Goal: Task Accomplishment & Management: Use online tool/utility

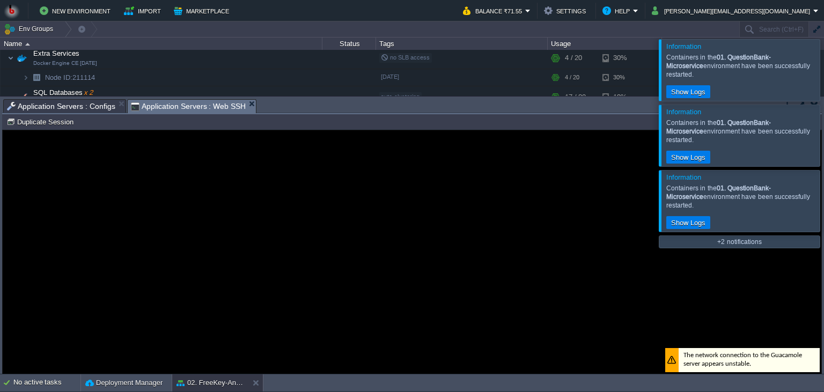
scroll to position [5, 0]
click at [823, 125] on div at bounding box center [837, 135] width 0 height 61
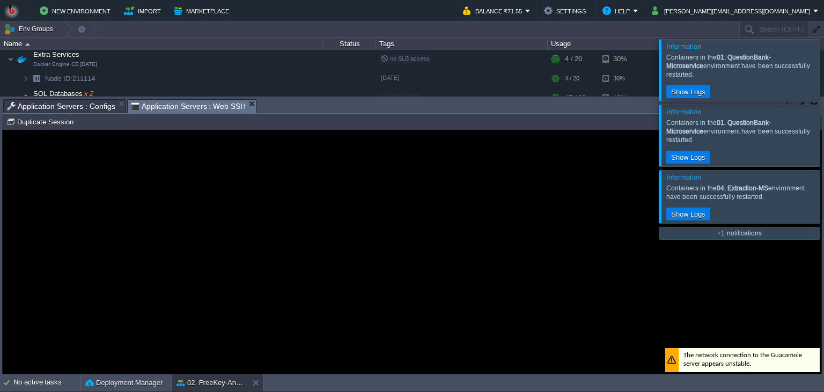
click at [823, 87] on div at bounding box center [837, 69] width 0 height 61
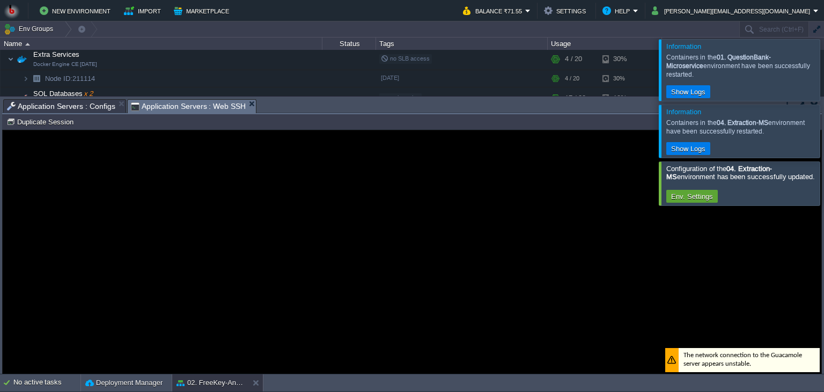
click at [823, 105] on div at bounding box center [837, 131] width 0 height 53
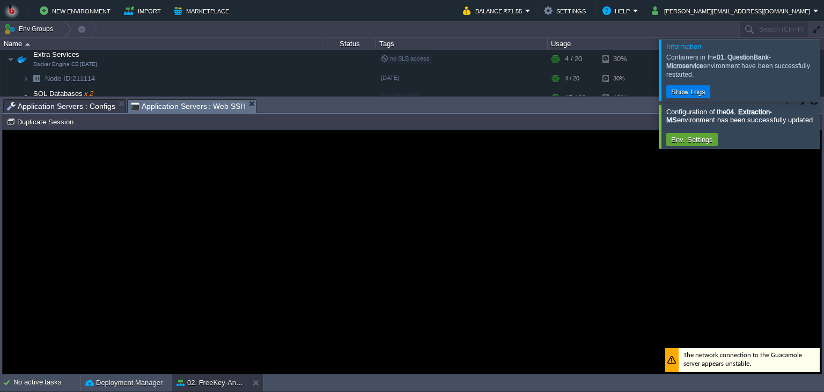
click at [823, 73] on div at bounding box center [837, 69] width 0 height 61
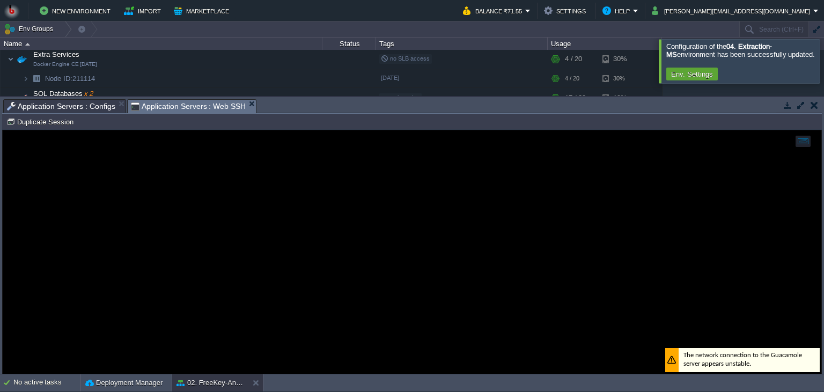
click at [823, 75] on div at bounding box center [837, 60] width 0 height 43
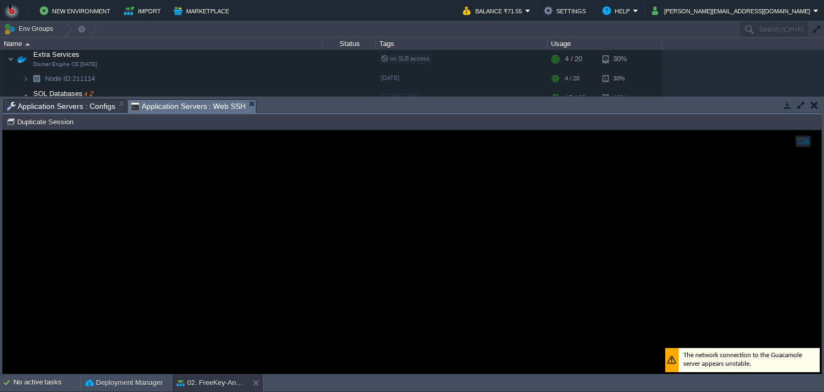
click at [780, 101] on div at bounding box center [798, 105] width 45 height 13
click at [784, 101] on button "button" at bounding box center [788, 105] width 10 height 10
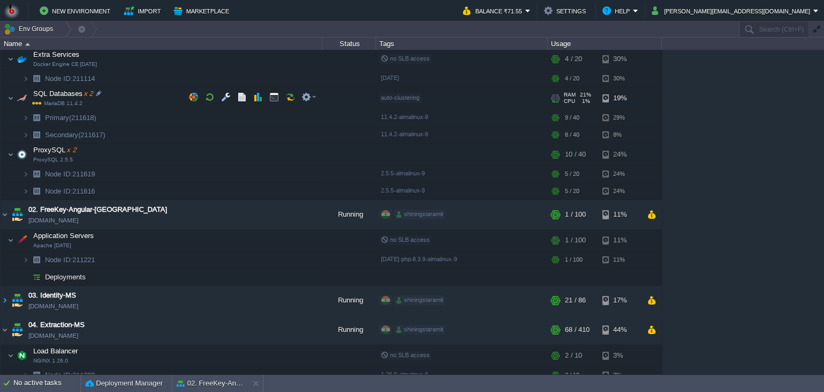
scroll to position [0, 0]
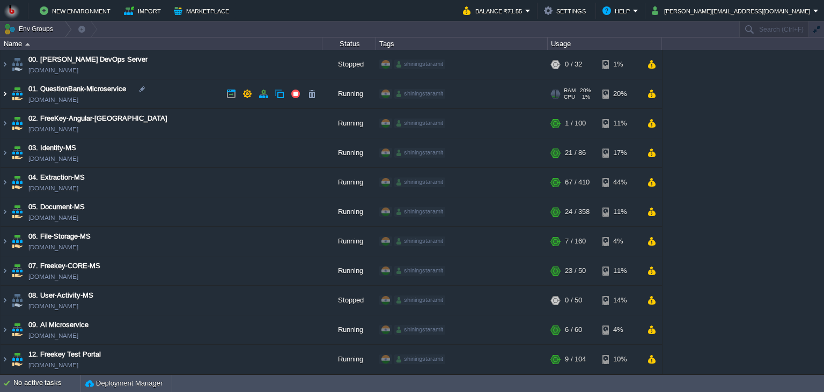
click at [3, 92] on img at bounding box center [5, 93] width 9 height 29
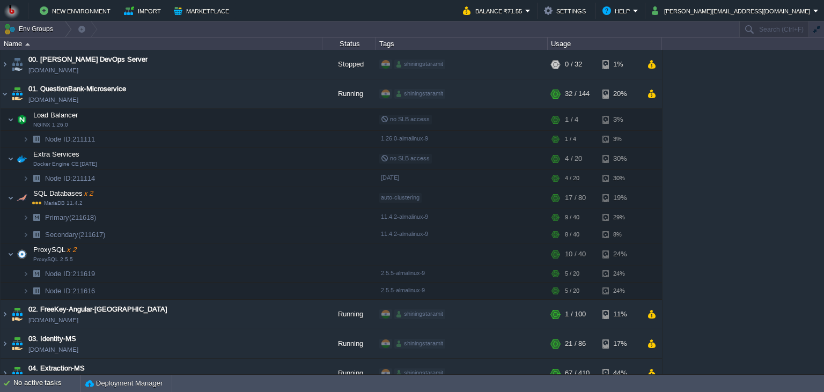
click at [1, 95] on img at bounding box center [5, 93] width 9 height 29
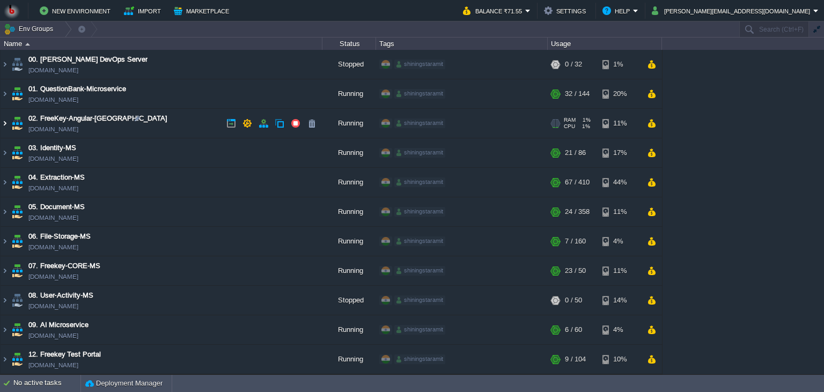
click at [5, 116] on img at bounding box center [5, 123] width 9 height 29
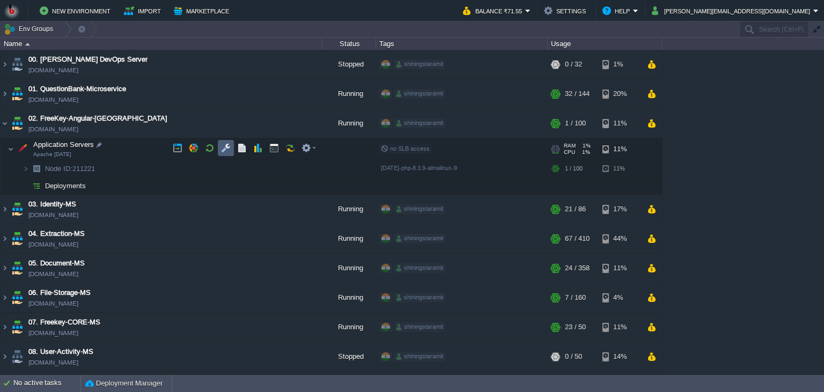
click at [219, 147] on td at bounding box center [226, 148] width 16 height 16
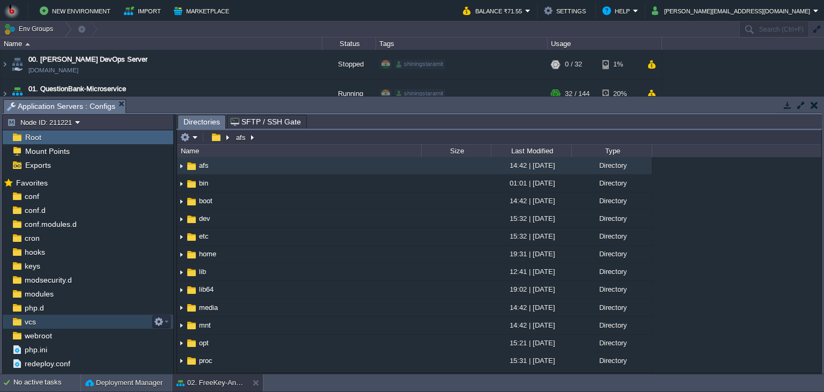
click at [54, 328] on div "vcs" at bounding box center [88, 322] width 171 height 14
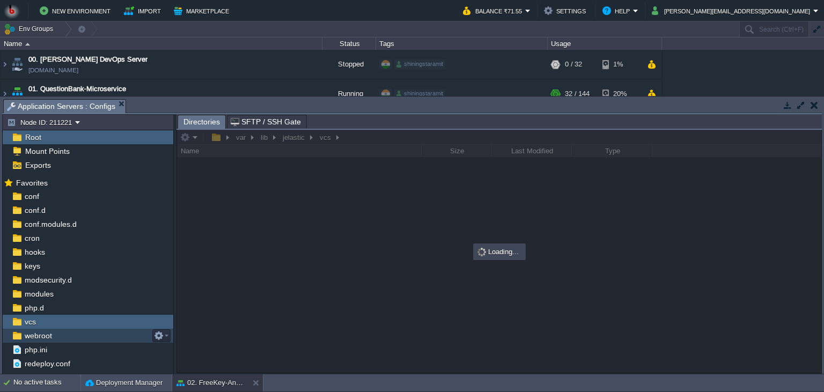
click at [51, 330] on div "webroot" at bounding box center [88, 336] width 171 height 14
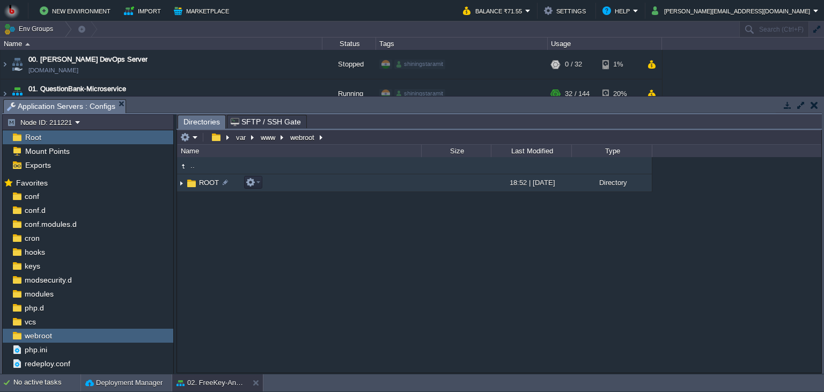
click at [364, 186] on td "ROOT" at bounding box center [299, 183] width 244 height 18
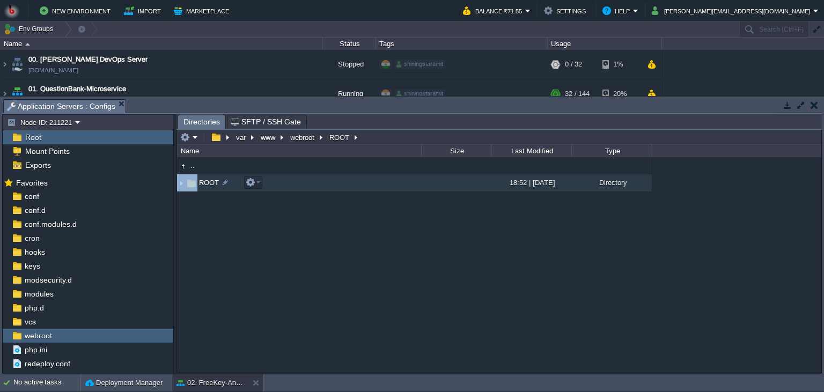
click at [364, 186] on td "ROOT" at bounding box center [299, 183] width 244 height 18
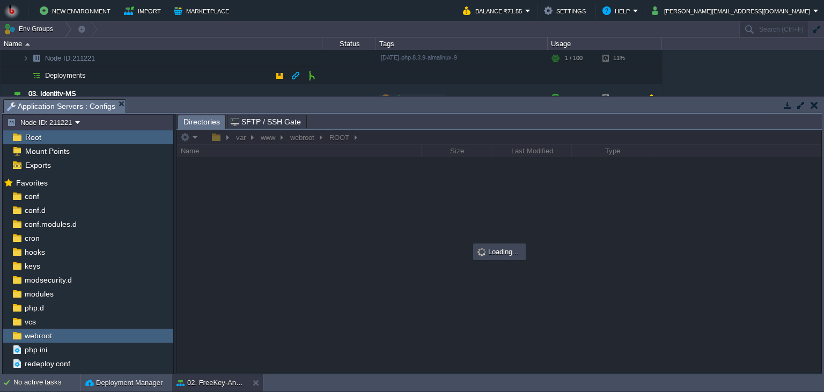
scroll to position [70, 0]
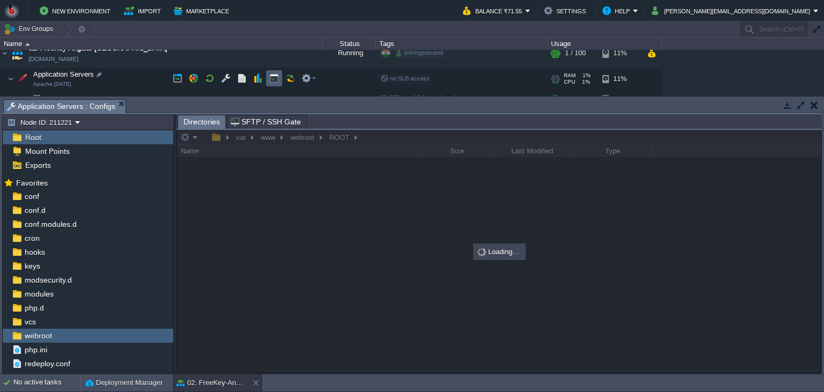
click at [281, 76] on td at bounding box center [274, 78] width 16 height 16
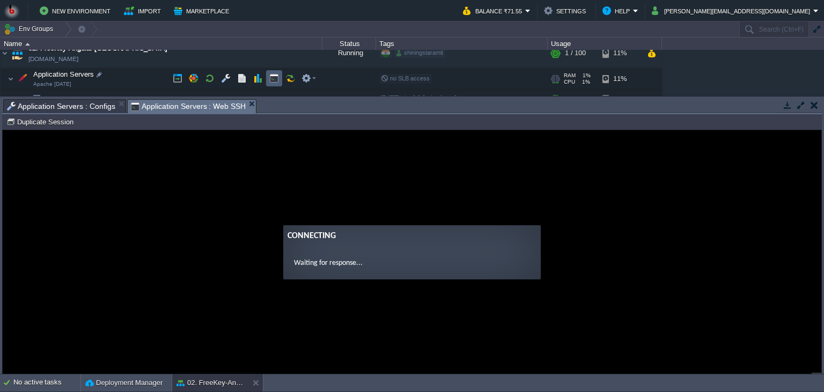
scroll to position [0, 0]
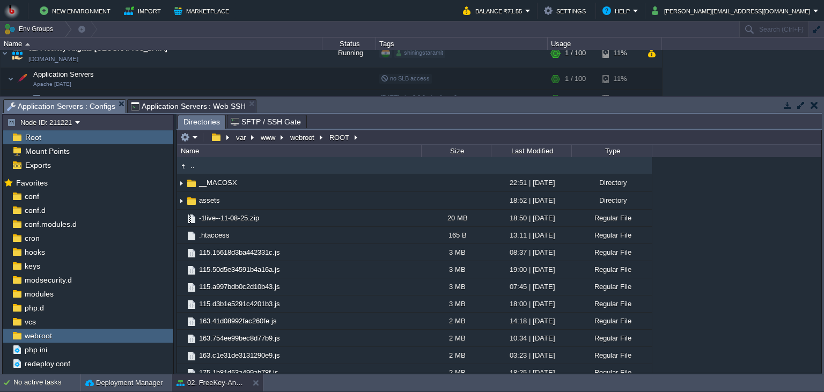
click at [92, 101] on span "Application Servers : Configs" at bounding box center [61, 106] width 108 height 13
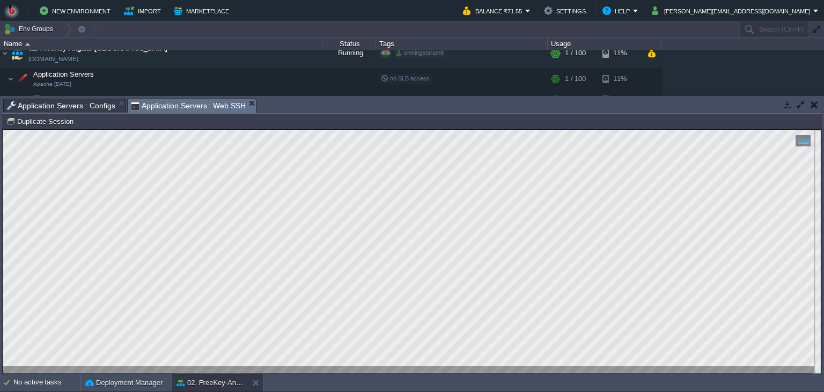
click at [241, 130] on div at bounding box center [412, 251] width 820 height 245
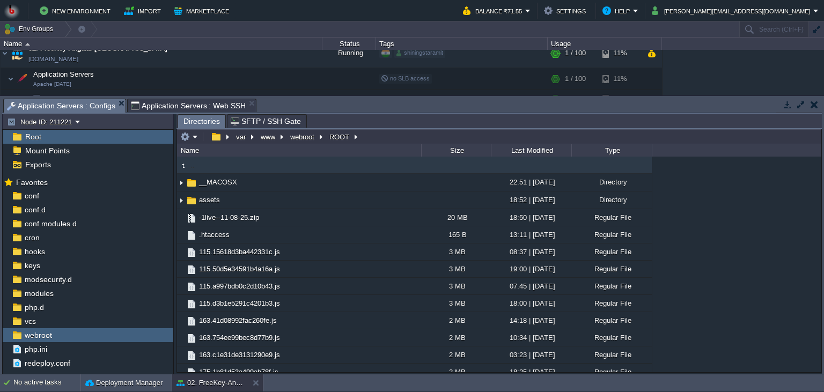
click at [49, 105] on span "Application Servers : Configs" at bounding box center [61, 105] width 108 height 13
click at [189, 126] on span "Directories" at bounding box center [201, 121] width 36 height 13
click at [192, 133] on td at bounding box center [189, 136] width 21 height 13
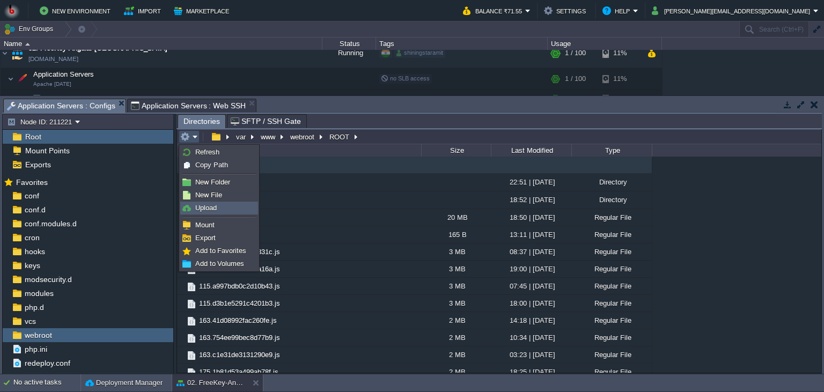
click at [213, 205] on span "Upload" at bounding box center [205, 208] width 21 height 8
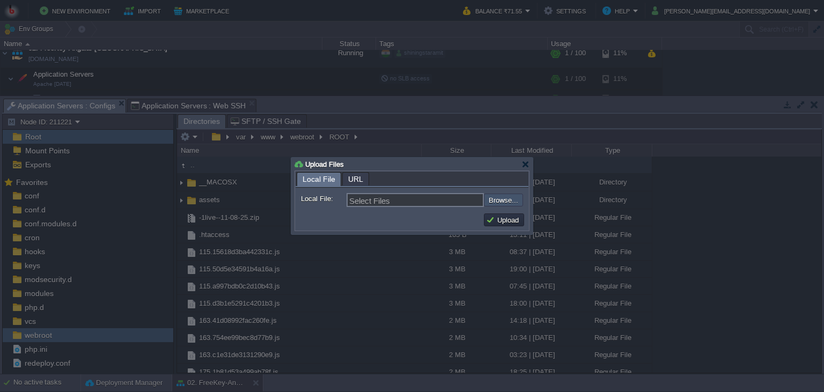
click at [497, 200] on input "file" at bounding box center [455, 200] width 136 height 13
type input "C:\fakepath\live-11-08-25.zip"
type input "live-11-08-25.zip"
click at [519, 216] on button "Upload" at bounding box center [504, 220] width 36 height 10
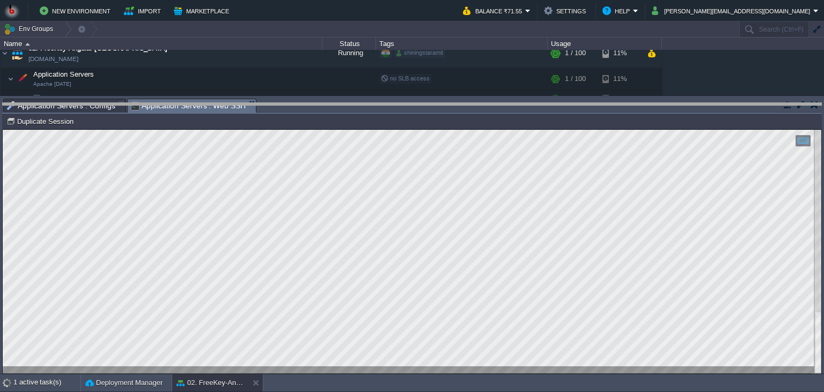
click at [320, 104] on div at bounding box center [412, 103] width 820 height 3
